Goal: Browse casually

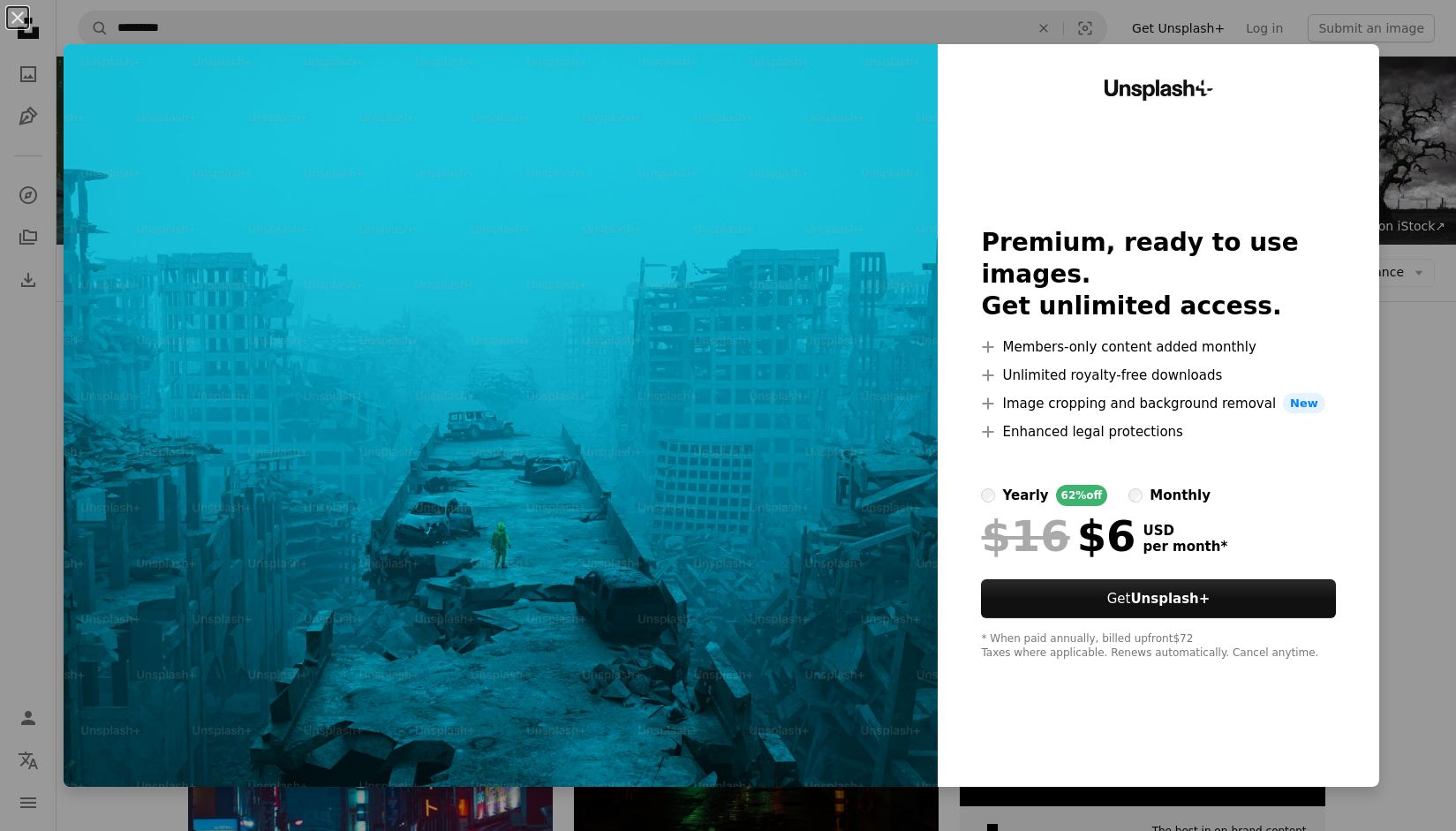
scroll to position [229, 0]
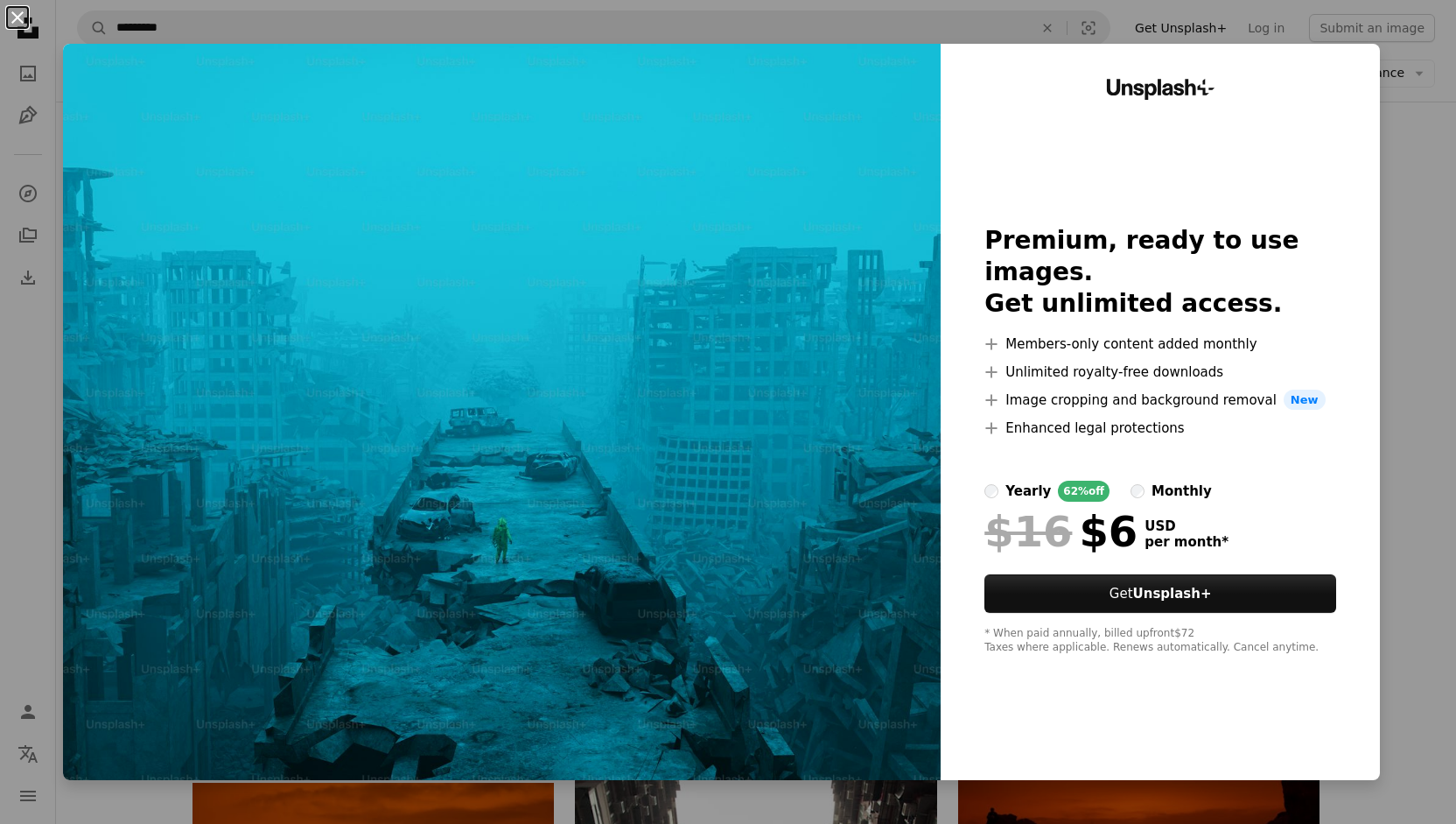
click at [16, 18] on button "An X shape" at bounding box center [17, 17] width 21 height 21
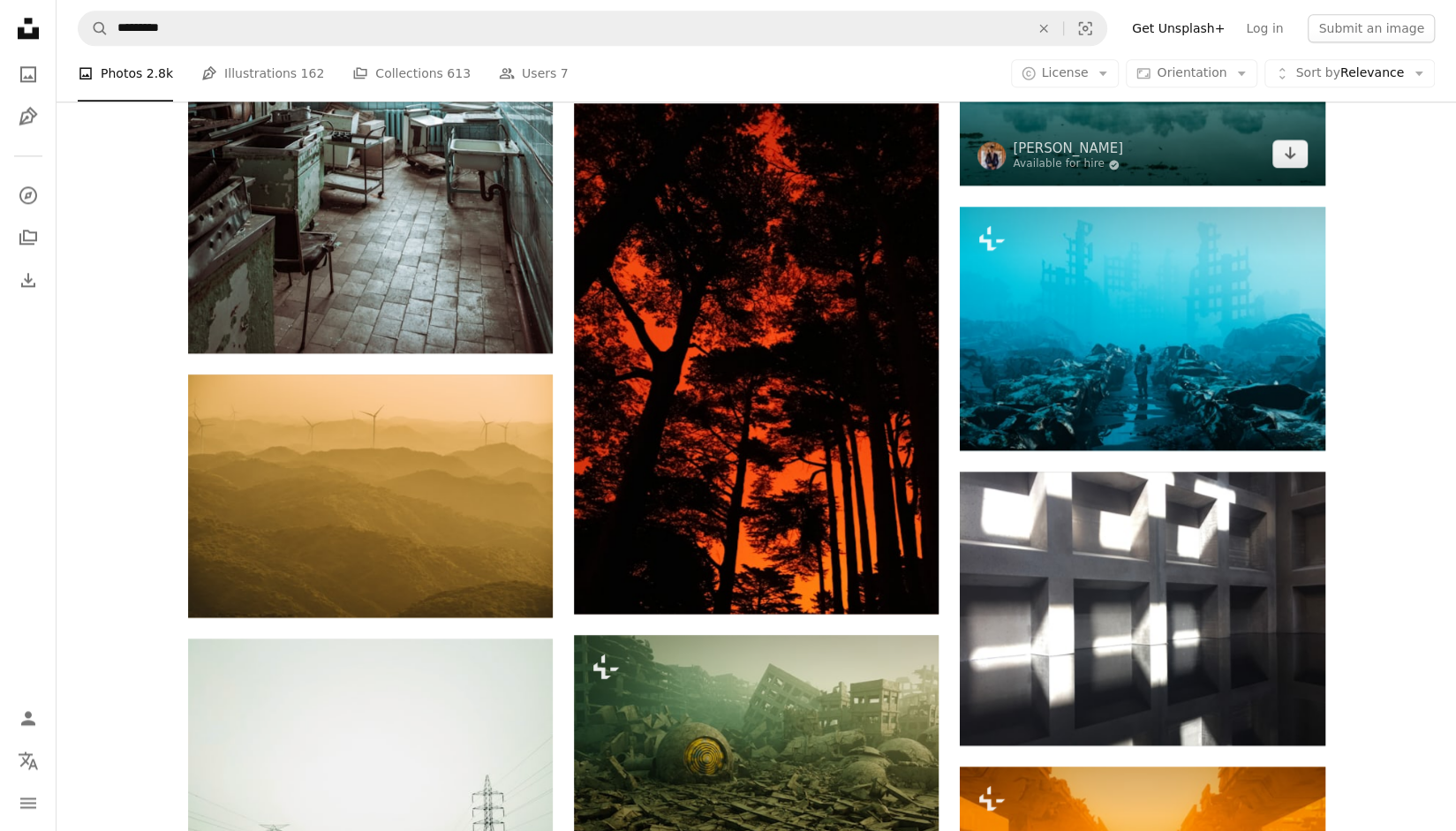
scroll to position [1473, 0]
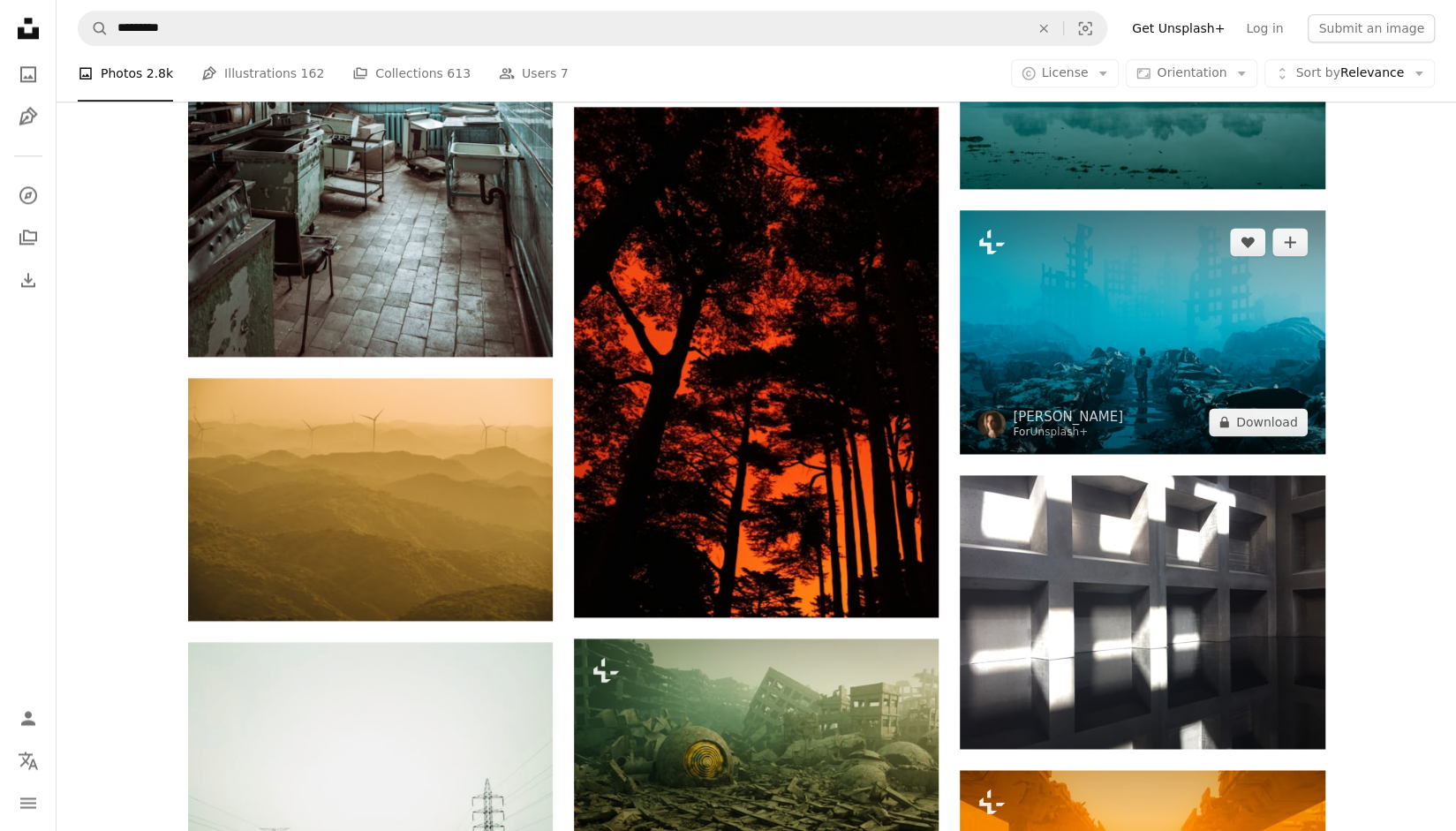
click at [1192, 339] on img at bounding box center [1142, 331] width 365 height 243
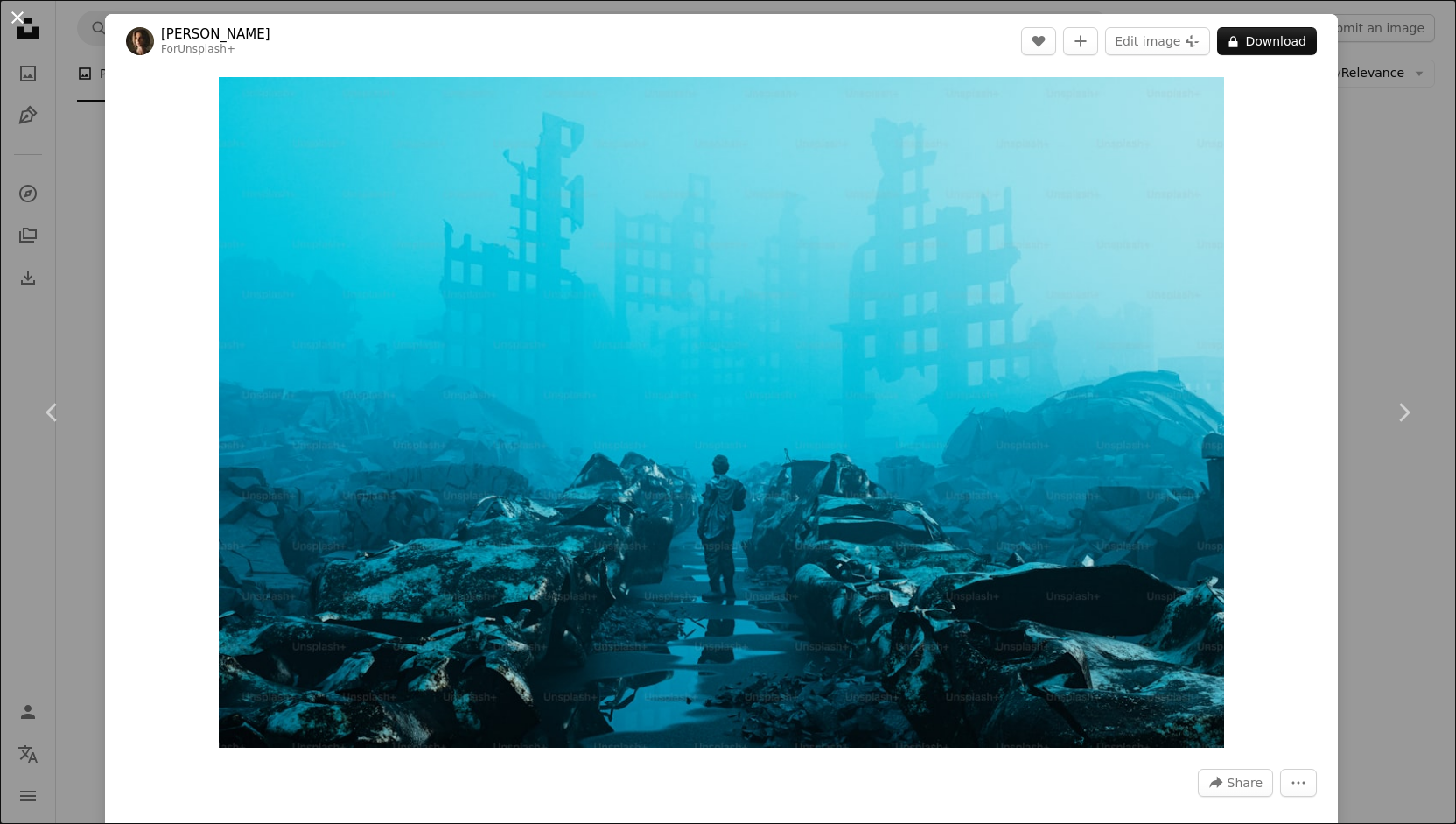
click at [20, 13] on button "An X shape" at bounding box center [17, 17] width 21 height 21
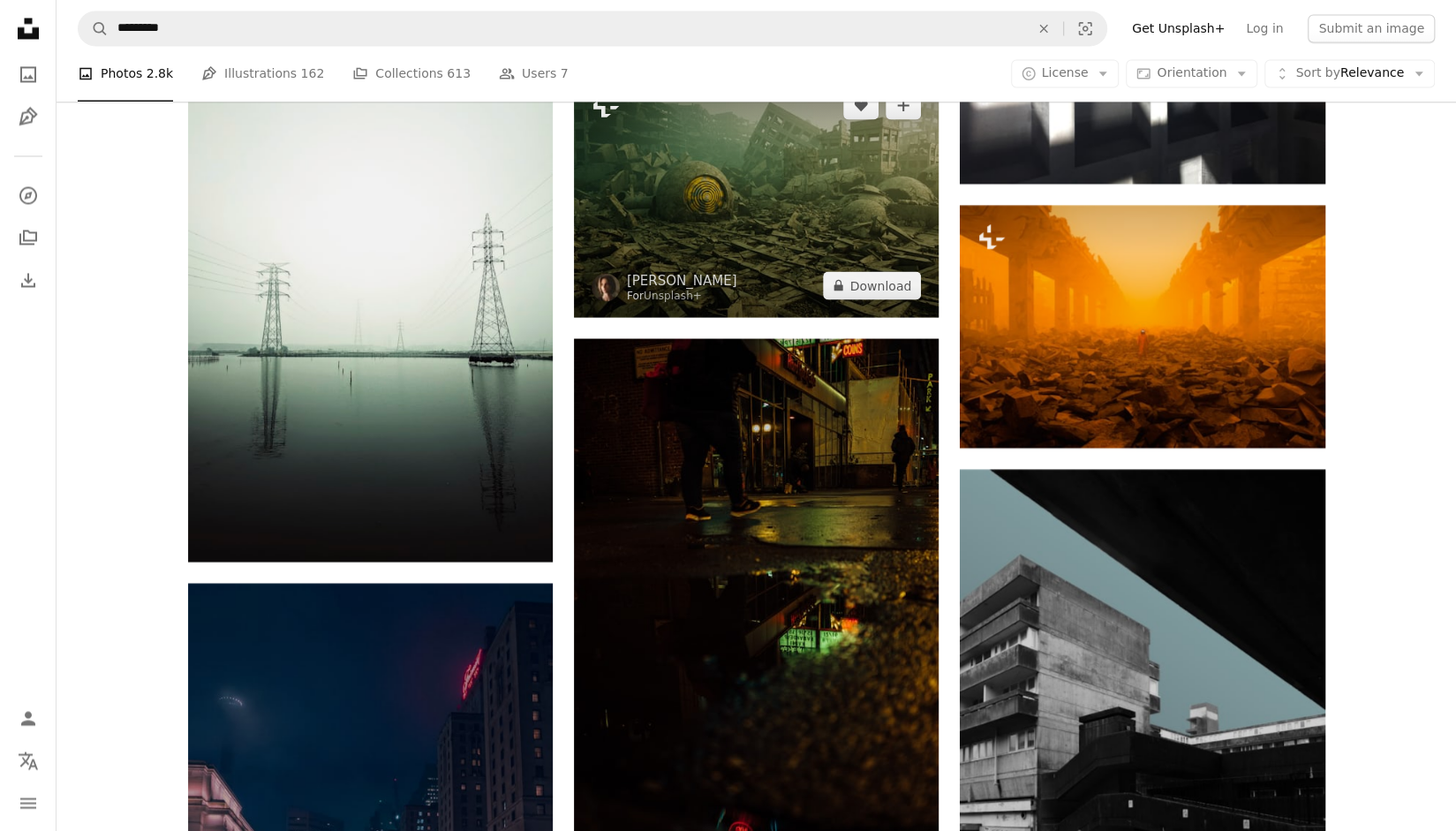
scroll to position [2037, 0]
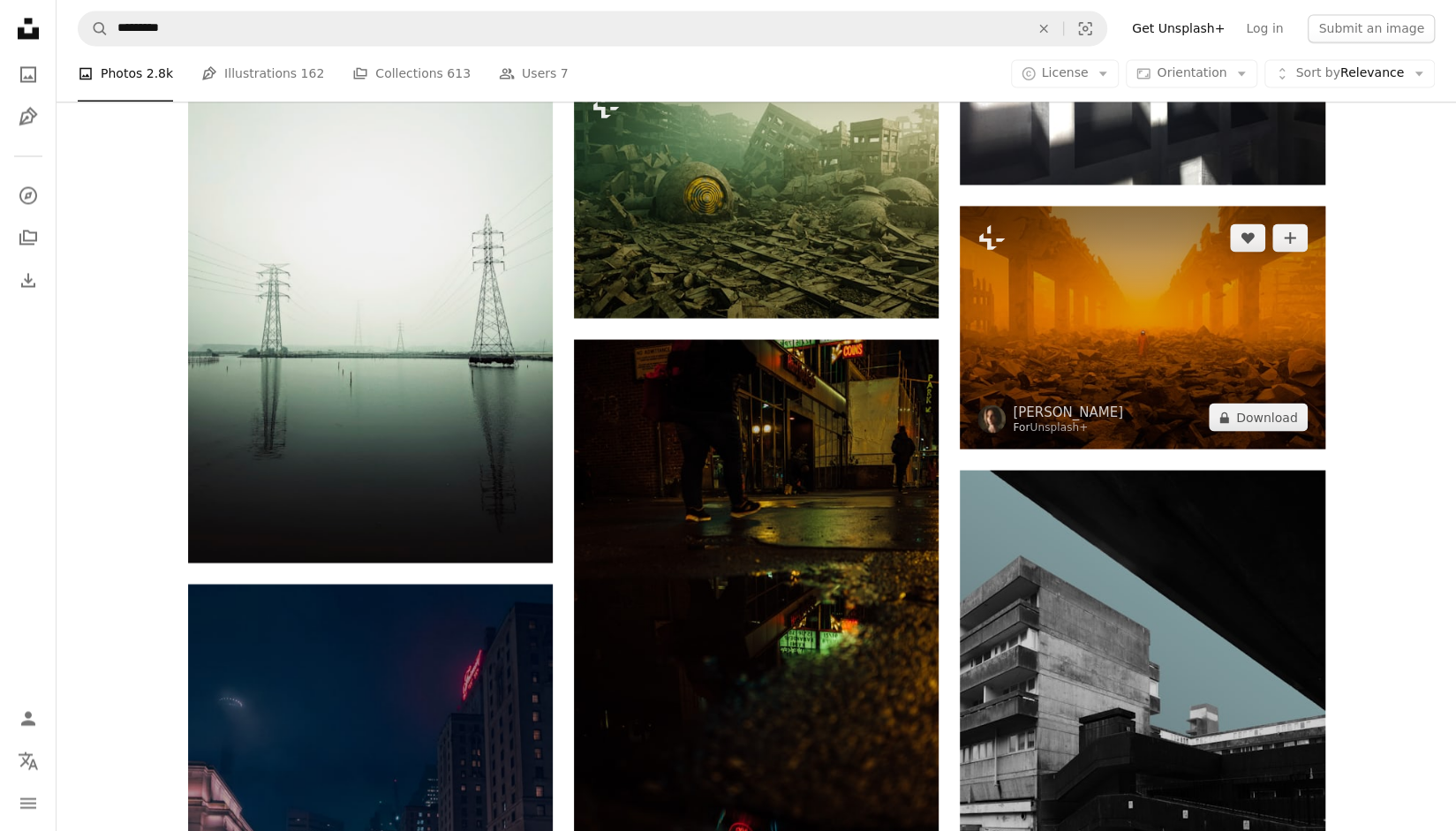
click at [1130, 316] on img at bounding box center [1142, 327] width 365 height 243
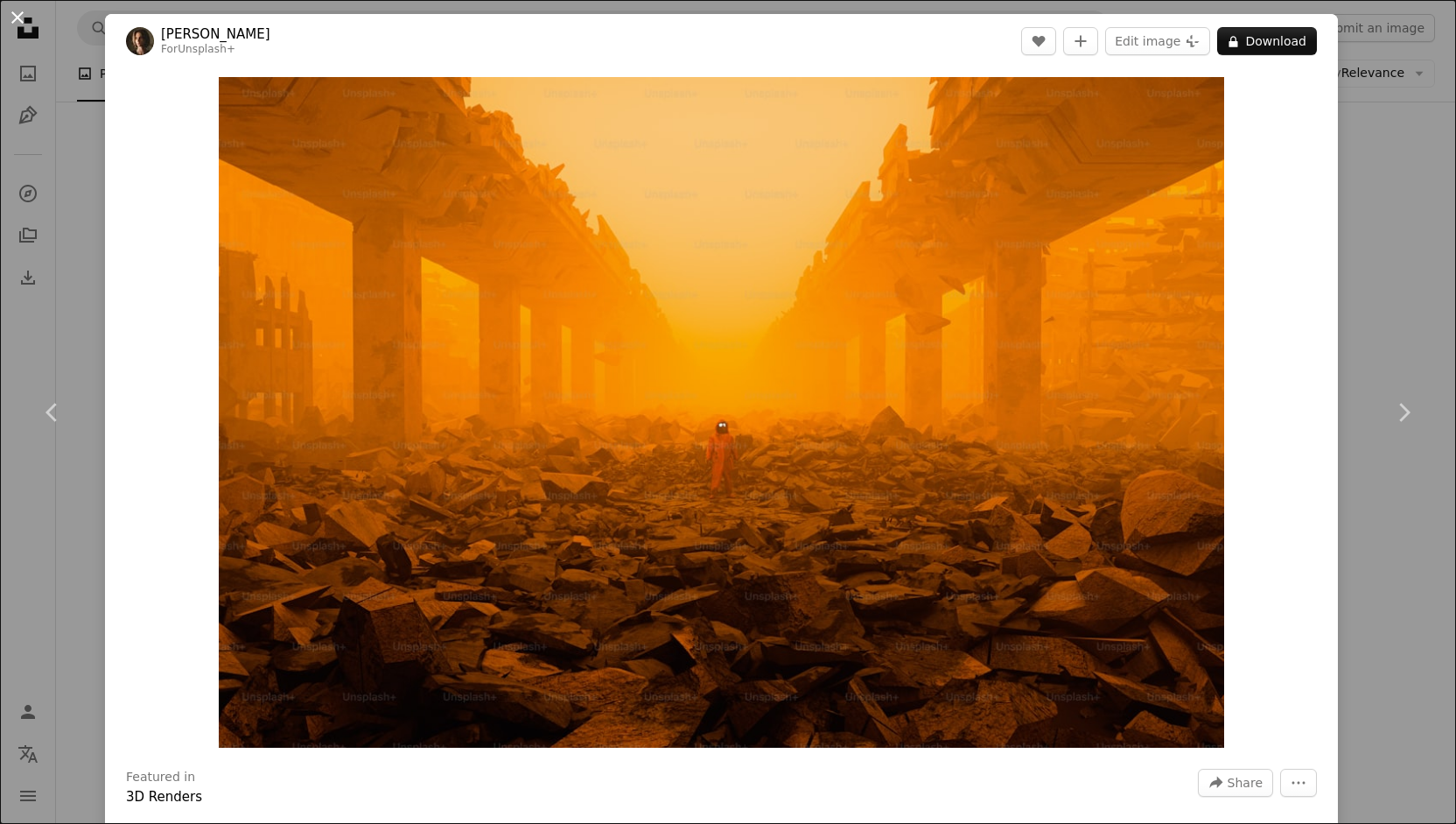
click at [21, 15] on button "An X shape" at bounding box center [17, 17] width 21 height 21
